Goal: Register for event/course

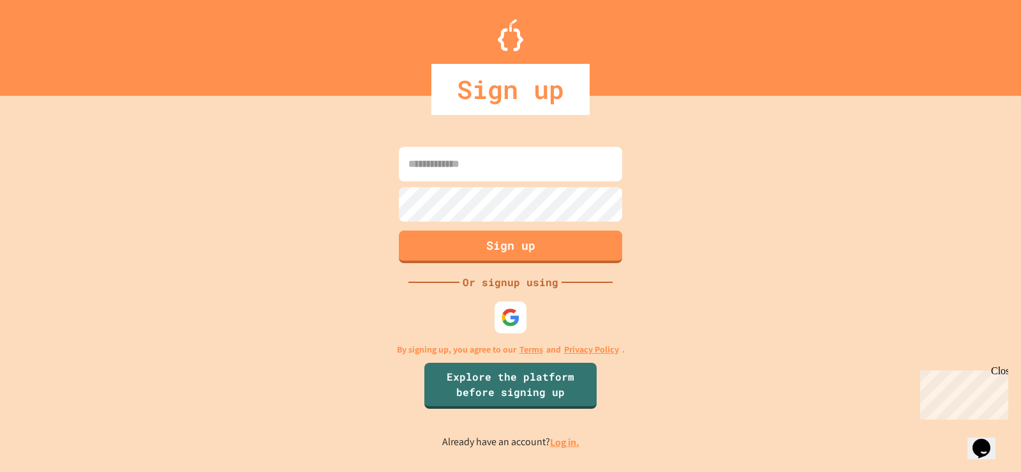
click at [466, 176] on input at bounding box center [510, 164] width 223 height 34
type input "**********"
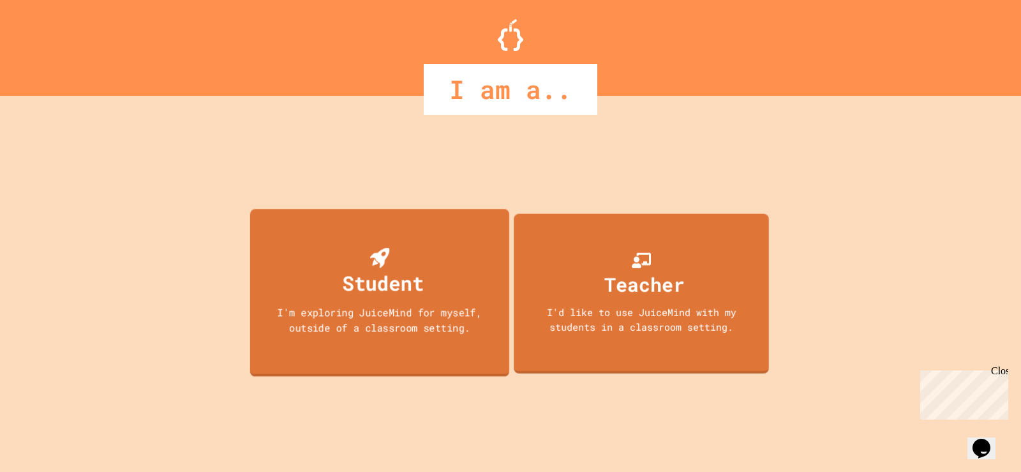
click at [414, 253] on div "Student" at bounding box center [380, 273] width 88 height 50
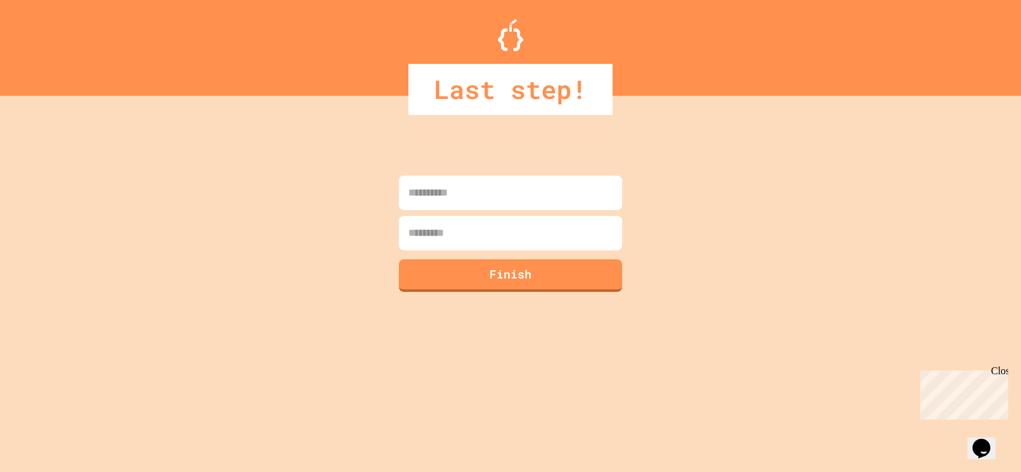
click at [431, 204] on input at bounding box center [510, 193] width 223 height 34
type input "*********"
click at [458, 225] on input at bounding box center [510, 233] width 223 height 34
type input "*"
click at [506, 264] on button "Finish" at bounding box center [511, 273] width 228 height 33
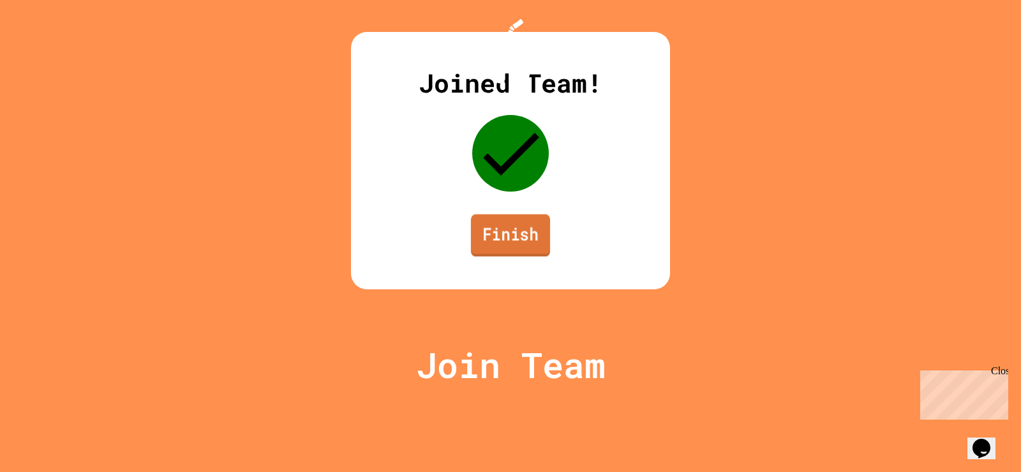
click at [527, 256] on link "Finish" at bounding box center [510, 235] width 79 height 42
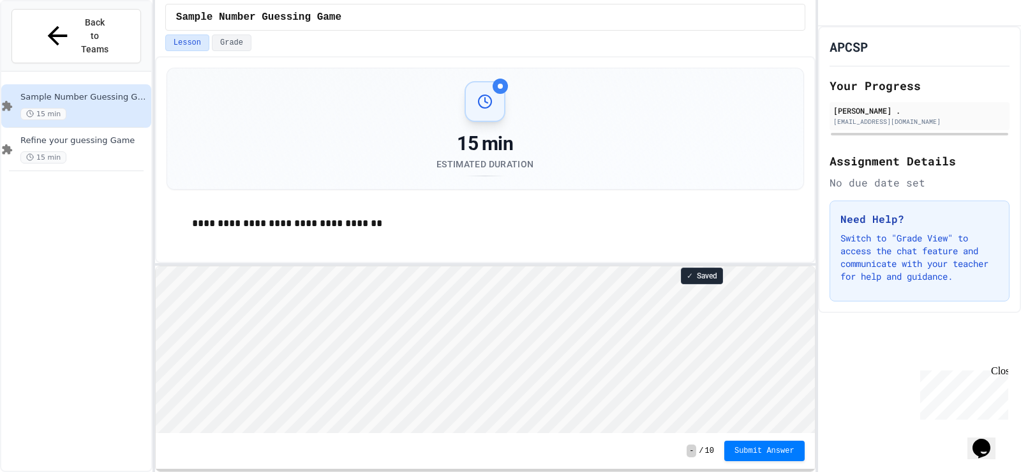
scroll to position [1, 0]
click at [36, 135] on span "Refine your guessing Game" at bounding box center [84, 140] width 128 height 11
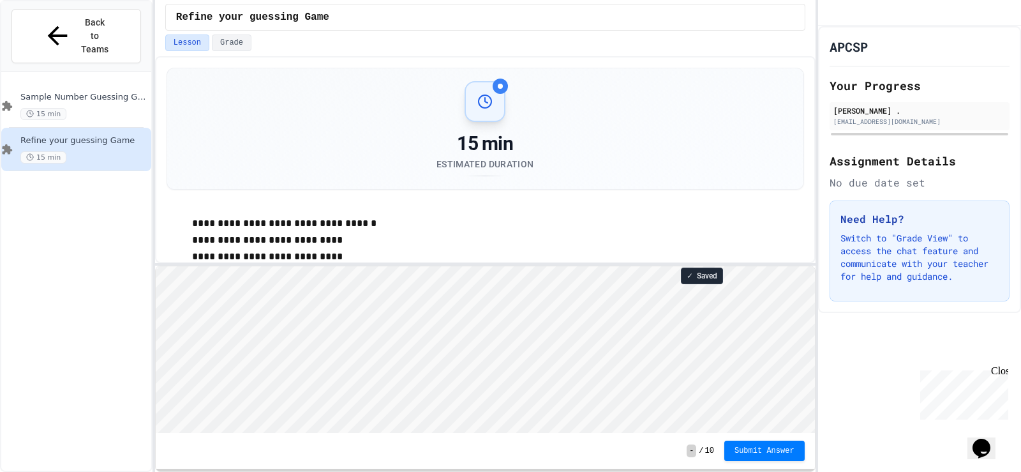
click at [68, 108] on div "15 min" at bounding box center [84, 114] width 128 height 12
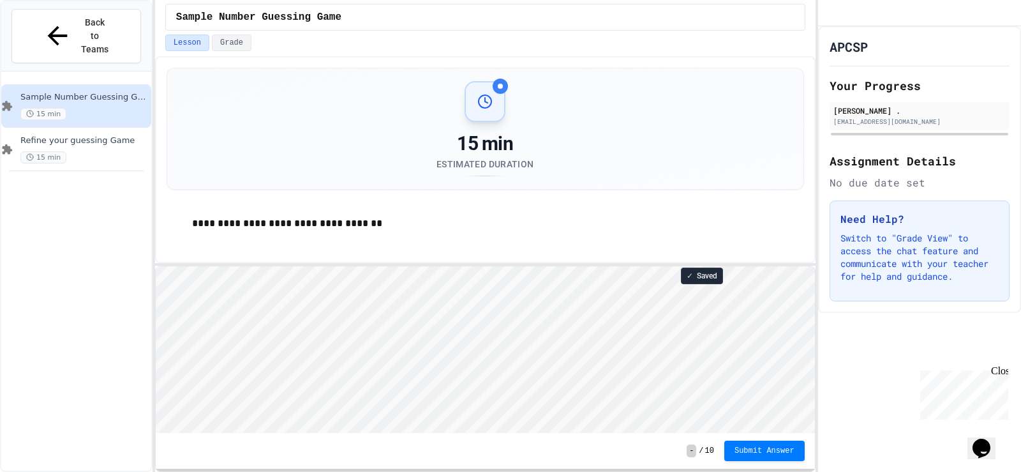
click at [714, 450] on span "10" at bounding box center [709, 450] width 9 height 10
click at [695, 445] on span "-" at bounding box center [692, 450] width 10 height 13
click at [302, 248] on div "**********" at bounding box center [485, 159] width 661 height 207
click at [301, 245] on div "**********" at bounding box center [485, 159] width 661 height 207
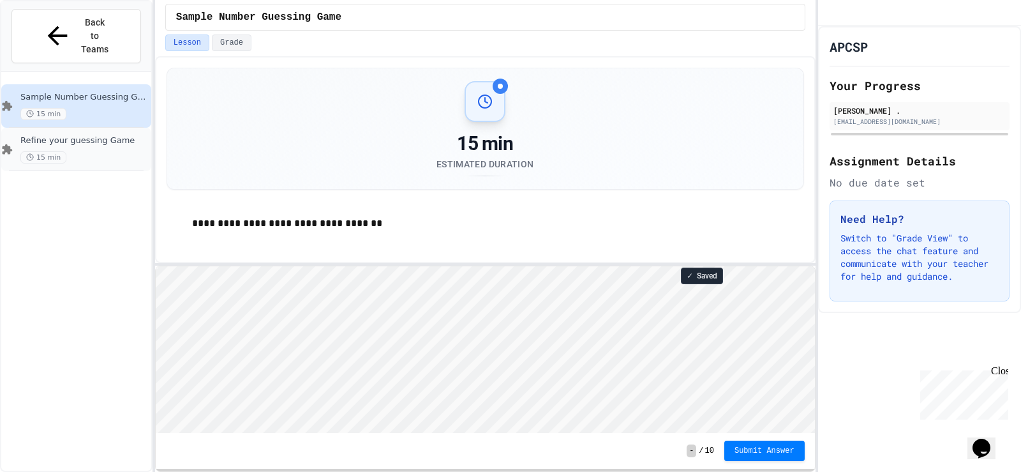
click at [84, 135] on span "Refine your guessing Game" at bounding box center [84, 140] width 128 height 11
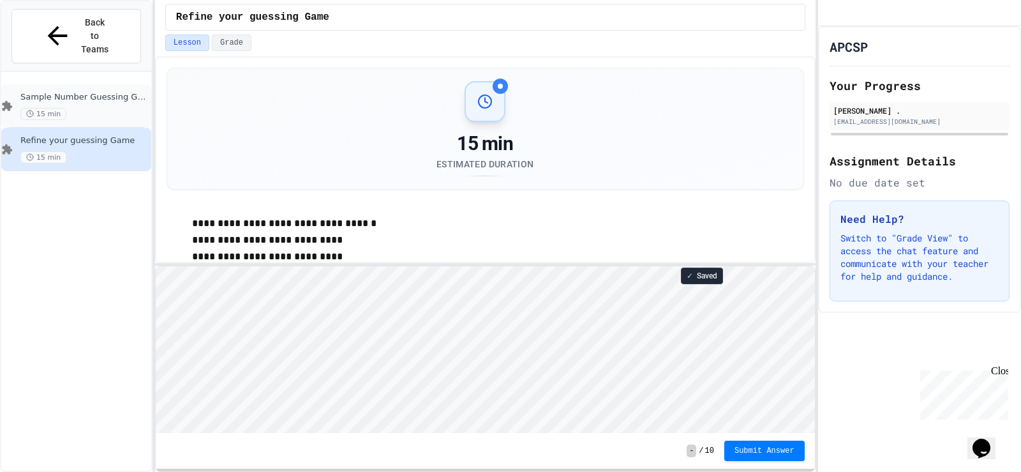
click at [89, 108] on div "15 min" at bounding box center [84, 114] width 128 height 12
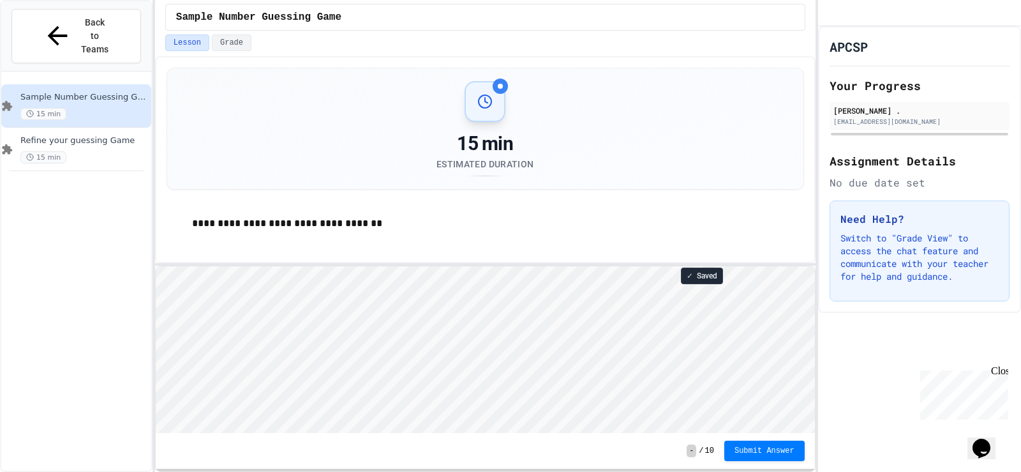
click at [47, 92] on span "Sample Number Guessing Game" at bounding box center [84, 97] width 128 height 11
click at [814, 265] on html "Loading project... ! Error Loading Project There was an error loading the proje…" at bounding box center [484, 265] width 659 height 0
click at [1020, 42] on div "APCSP Your Progress [PERSON_NAME] . [PERSON_NAME][EMAIL_ADDRESS][PERSON_NAME][D…" at bounding box center [919, 169] width 203 height 287
click at [784, 265] on html "Loading project... ! Error Loading Project There was an error loading the proje…" at bounding box center [484, 265] width 659 height 0
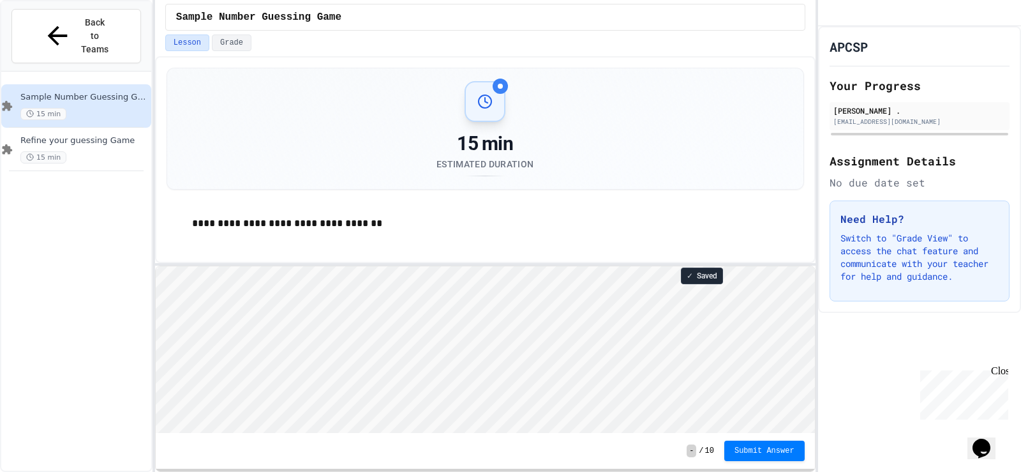
click at [786, 171] on div "15 min Estimated Duration" at bounding box center [486, 128] width 606 height 95
